Goal: Task Accomplishment & Management: Complete application form

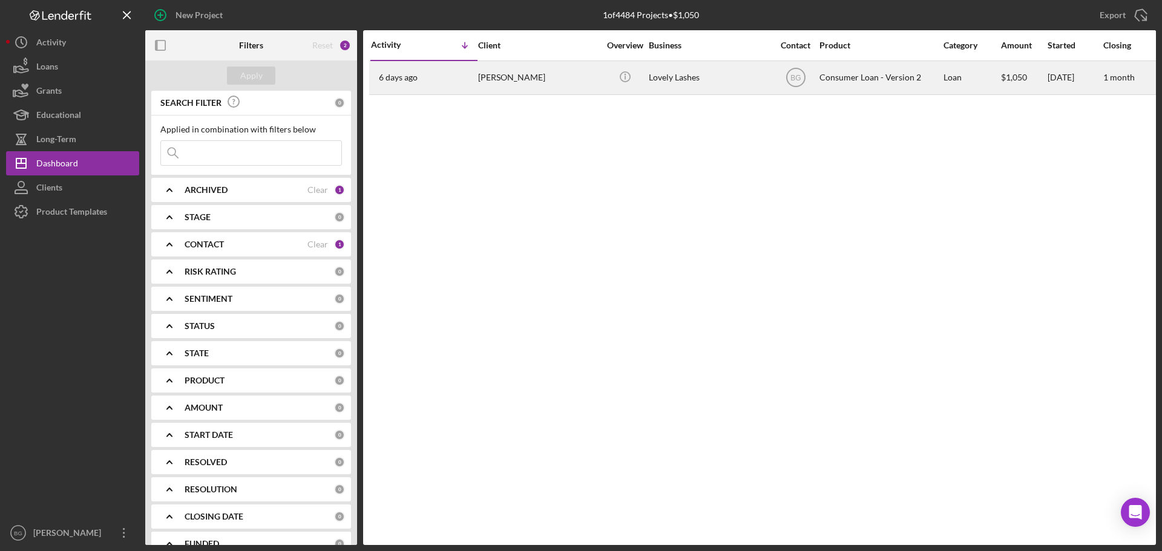
click at [513, 81] on div "[PERSON_NAME]" at bounding box center [538, 78] width 121 height 32
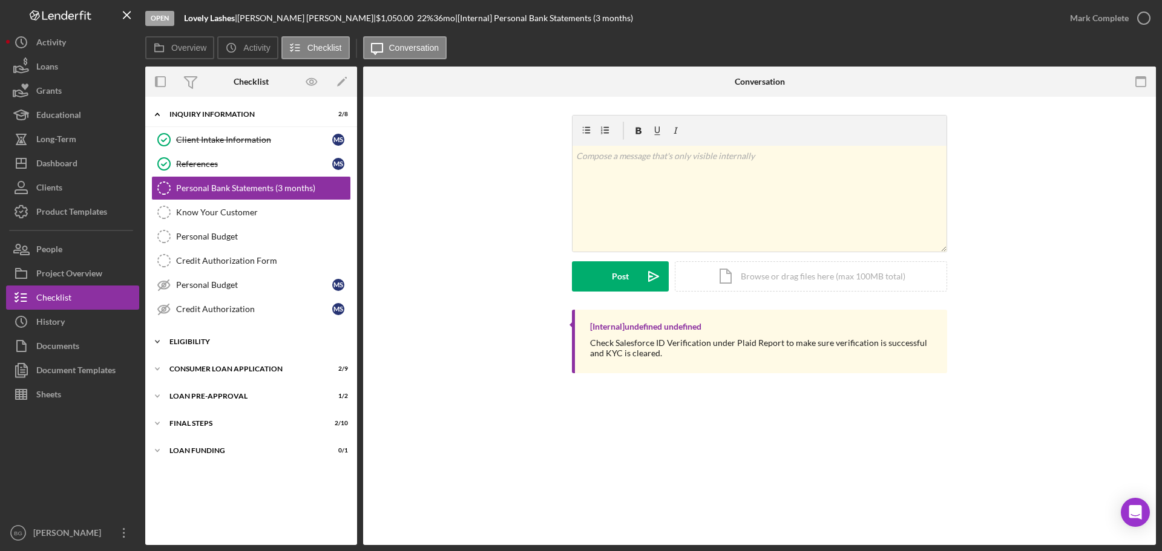
click at [213, 347] on div "Icon/Expander Eligibility 2 / 4" at bounding box center [251, 342] width 212 height 24
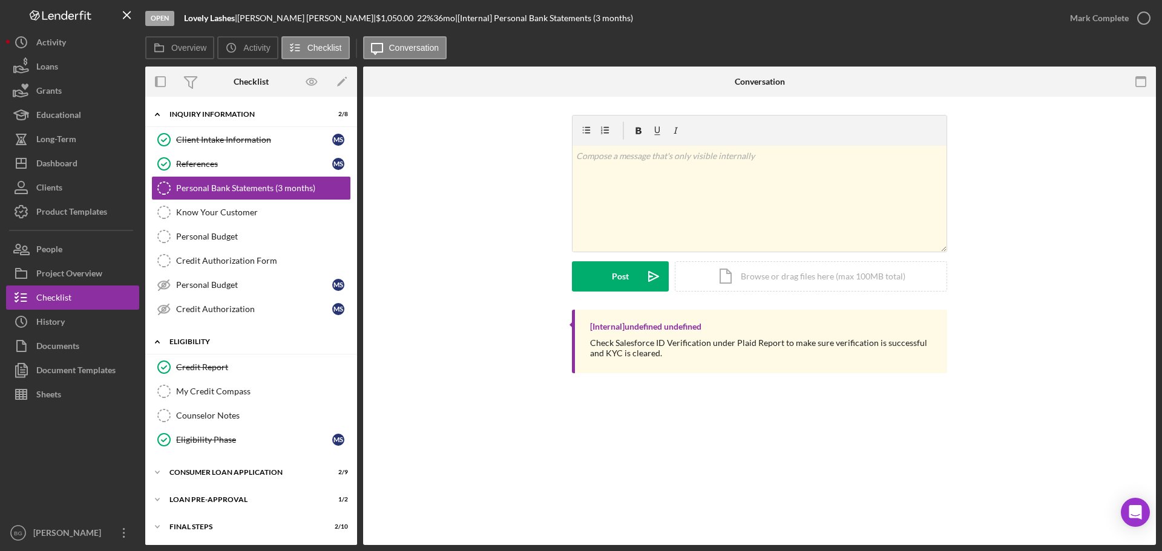
click at [213, 347] on div "Icon/Expander Eligibility 2 / 4" at bounding box center [251, 342] width 212 height 25
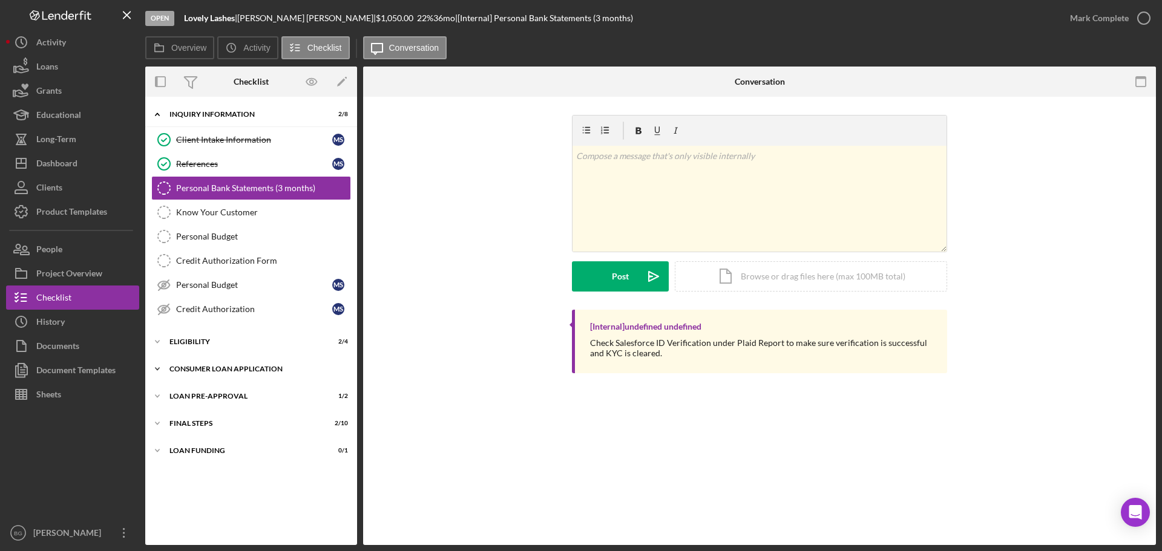
click at [213, 371] on div "Consumer Loan Application" at bounding box center [255, 369] width 172 height 7
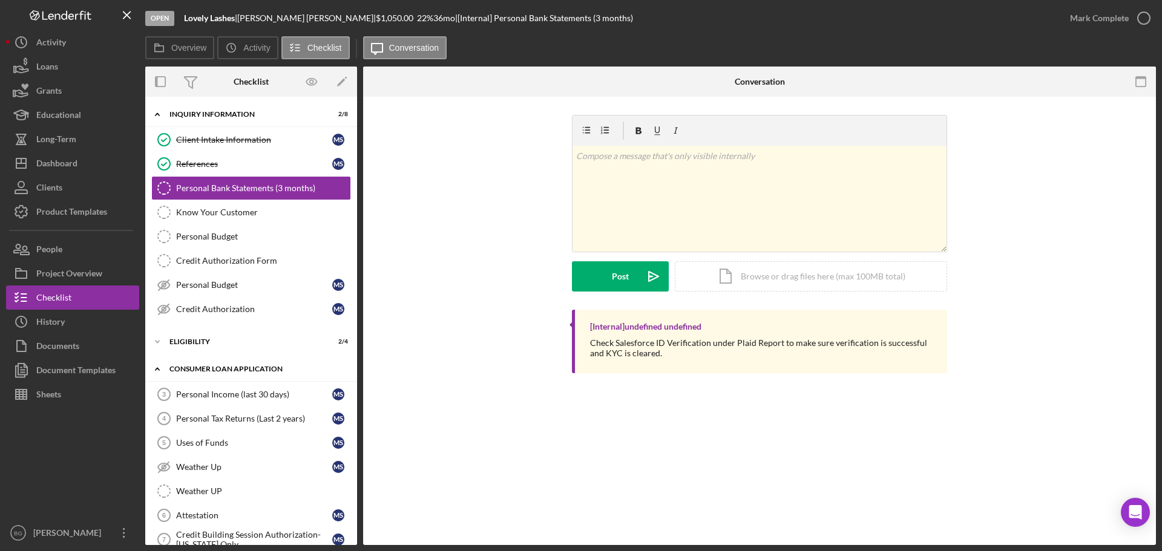
click at [213, 371] on div "Consumer Loan Application" at bounding box center [255, 369] width 172 height 7
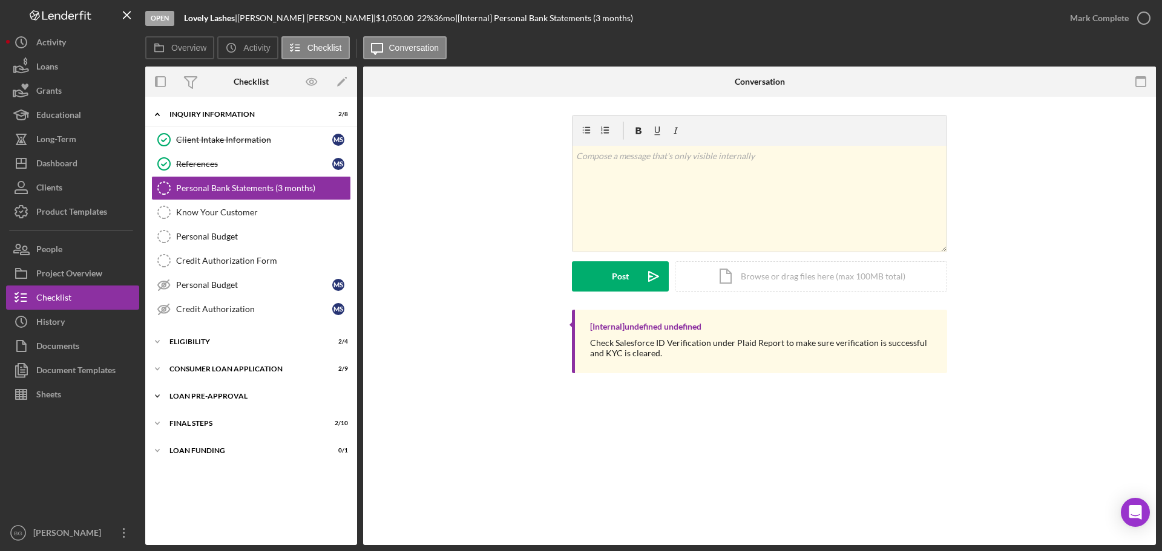
click at [213, 393] on div "Loan Pre-Approval" at bounding box center [255, 396] width 172 height 7
click at [214, 421] on div "FINAL STEPS" at bounding box center [255, 423] width 172 height 7
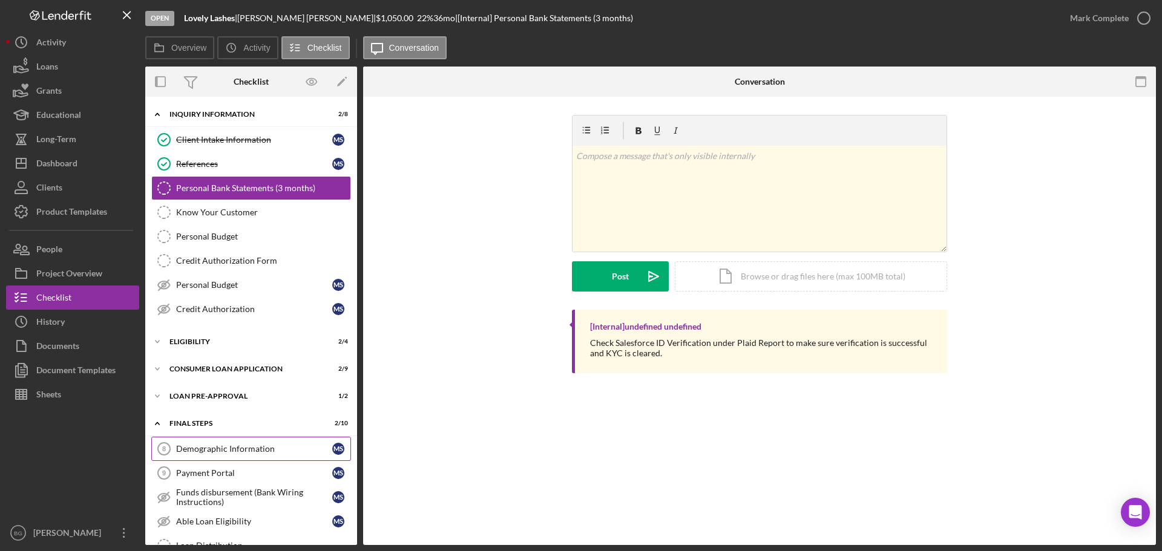
click at [225, 451] on div "Demographic Information" at bounding box center [254, 449] width 156 height 10
